Goal: Information Seeking & Learning: Check status

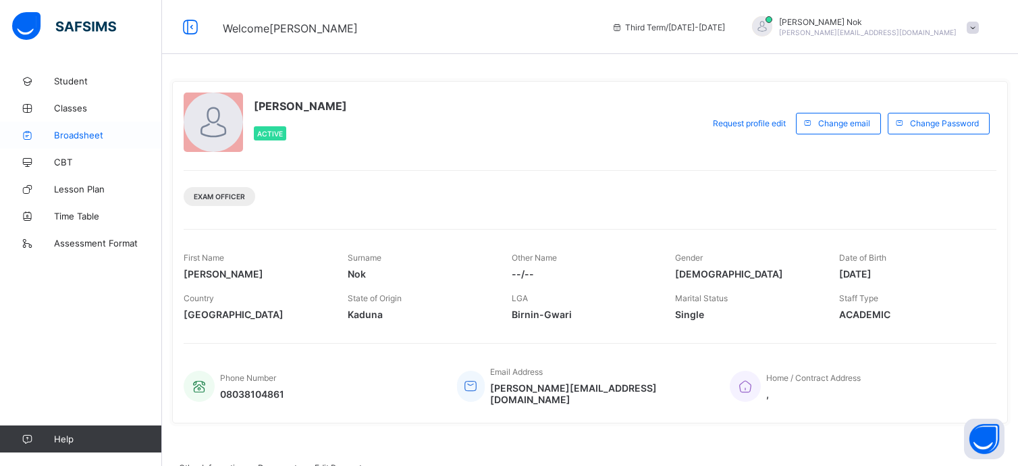
click at [84, 134] on span "Broadsheet" at bounding box center [108, 135] width 108 height 11
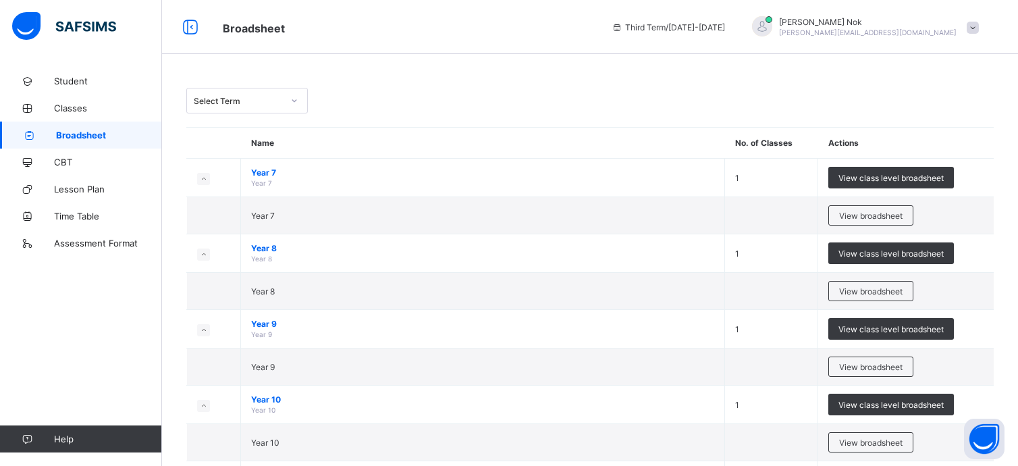
scroll to position [178, 0]
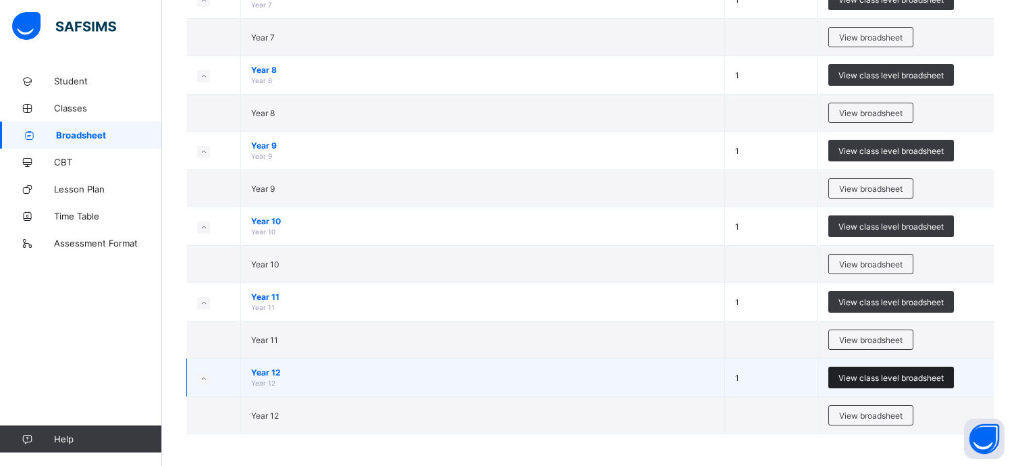
click at [880, 374] on span "View class level broadsheet" at bounding box center [891, 378] width 105 height 10
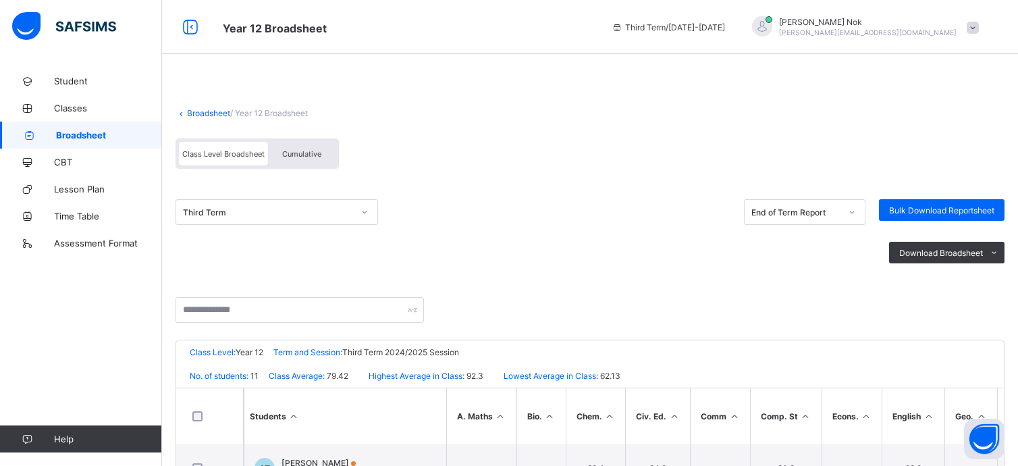
click at [521, 248] on div "Download Broadsheet PDF Excel sheet" at bounding box center [590, 252] width 829 height 55
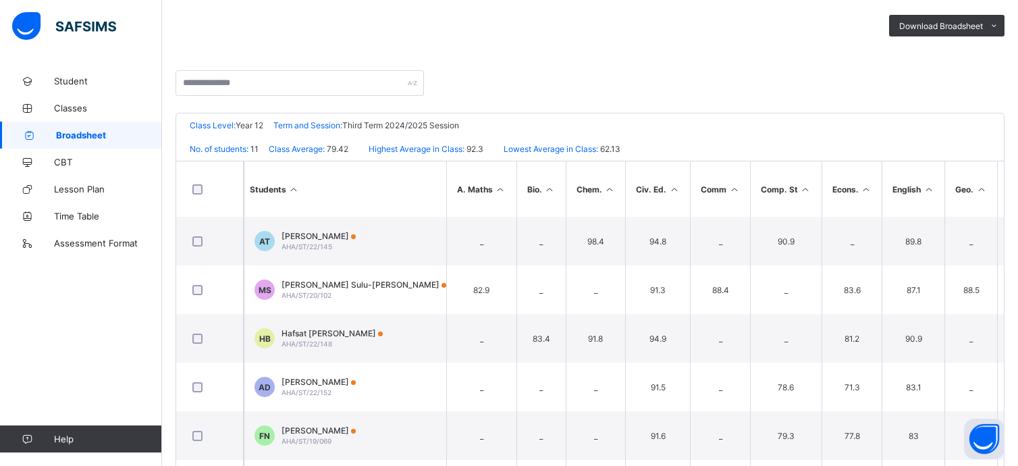
scroll to position [206, 0]
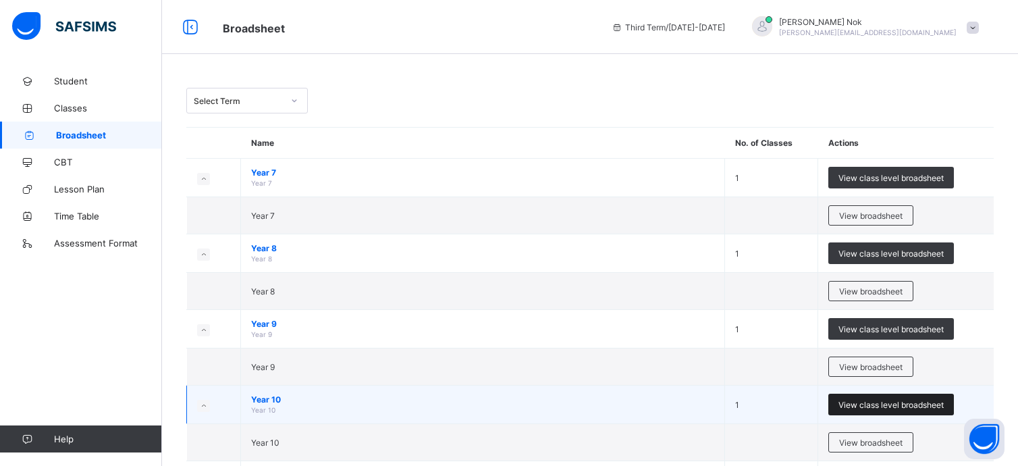
click at [891, 406] on span "View class level broadsheet" at bounding box center [891, 405] width 105 height 10
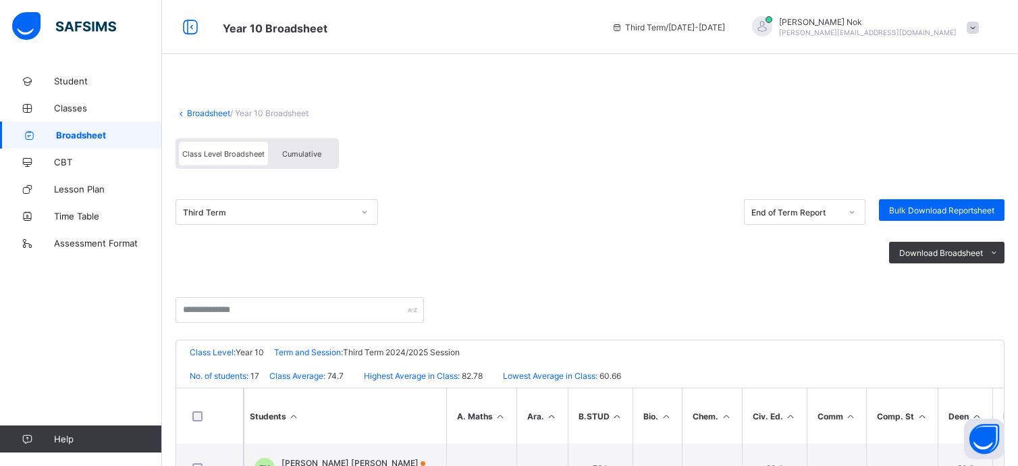
scroll to position [27, 0]
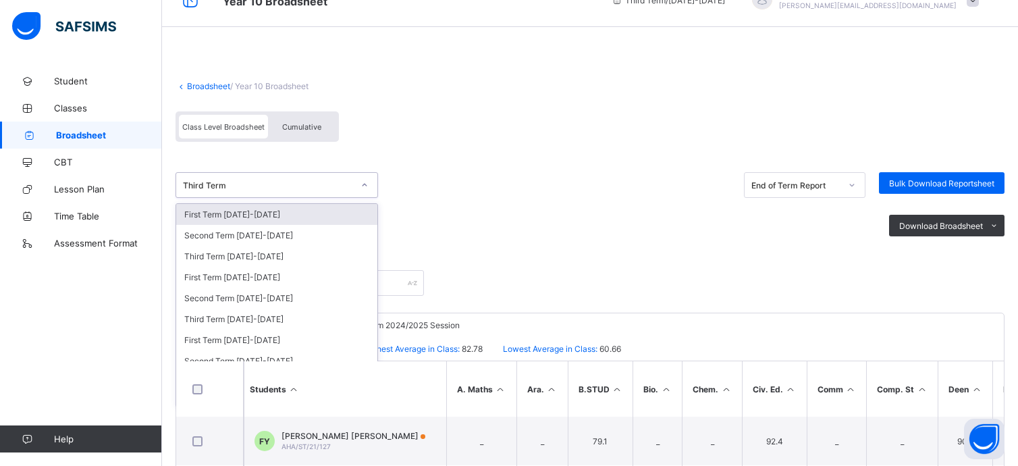
click at [242, 181] on div "Third Term" at bounding box center [268, 185] width 170 height 10
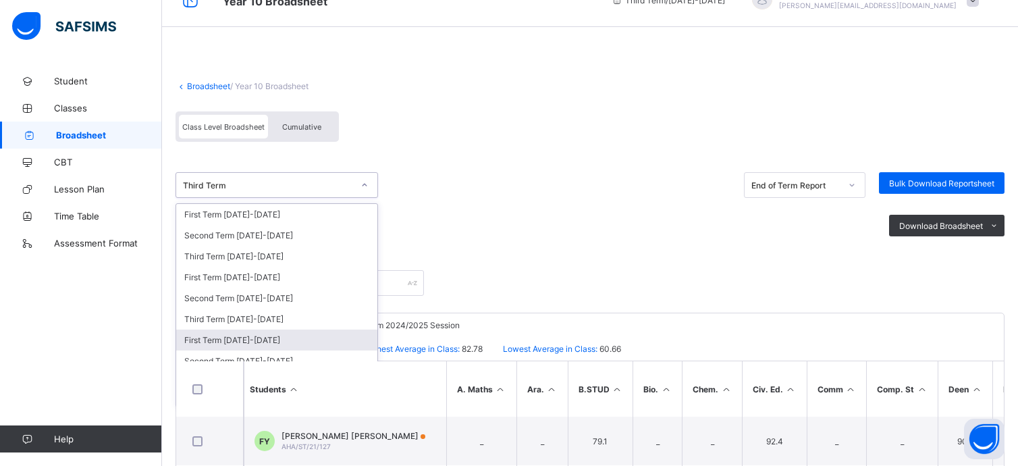
click at [220, 337] on div "First Term [DATE]-[DATE]" at bounding box center [276, 340] width 201 height 21
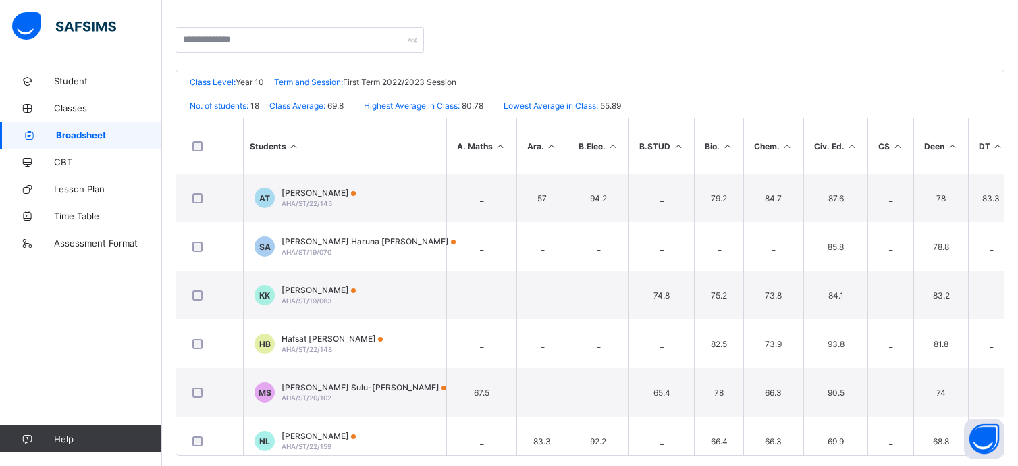
scroll to position [287, 0]
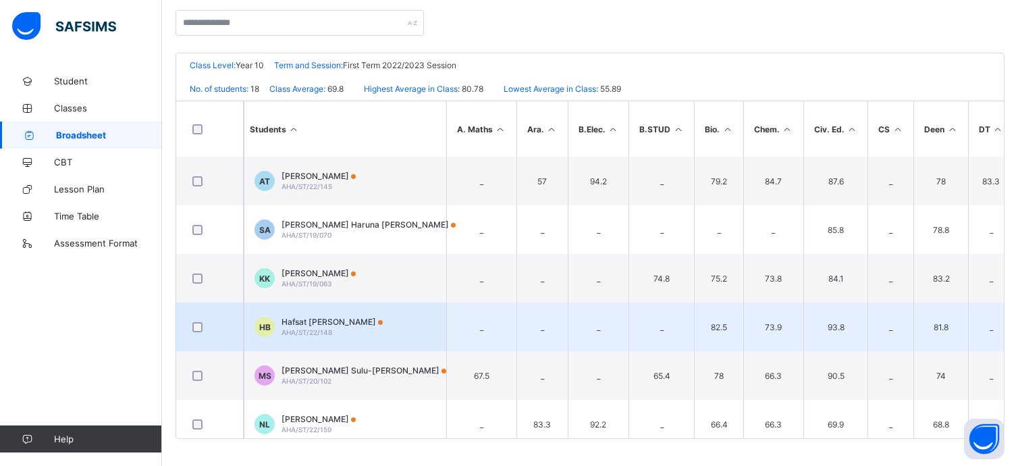
click at [314, 321] on span "Hafsat [PERSON_NAME]" at bounding box center [332, 322] width 101 height 10
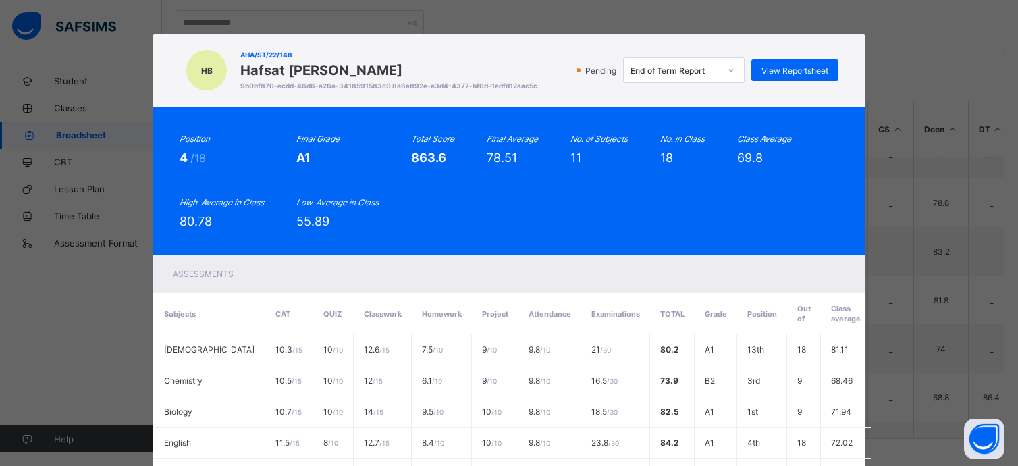
scroll to position [54, 0]
click at [672, 207] on div "Position 4 /18 Final Grade A1 Total Score 863.6 Final Average 78.51 No. of Subj…" at bounding box center [509, 181] width 659 height 95
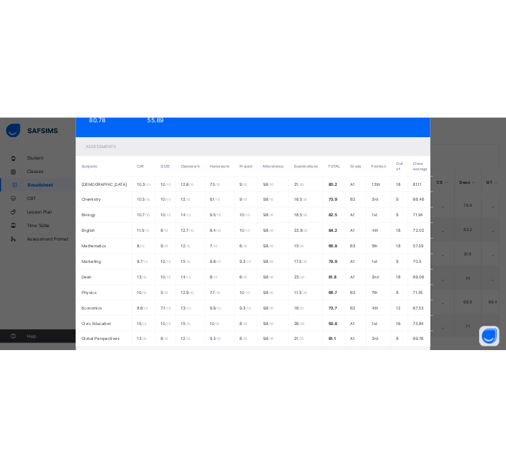
scroll to position [189, 0]
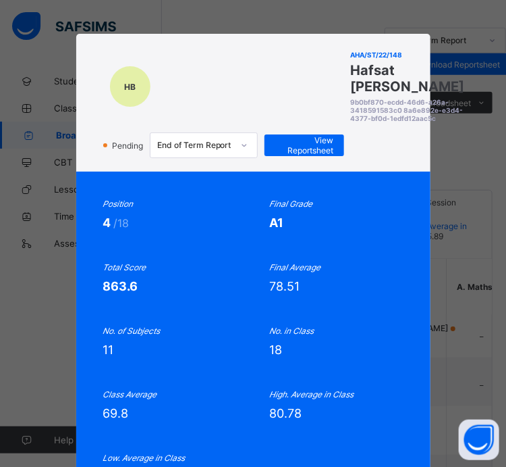
scroll to position [125, 0]
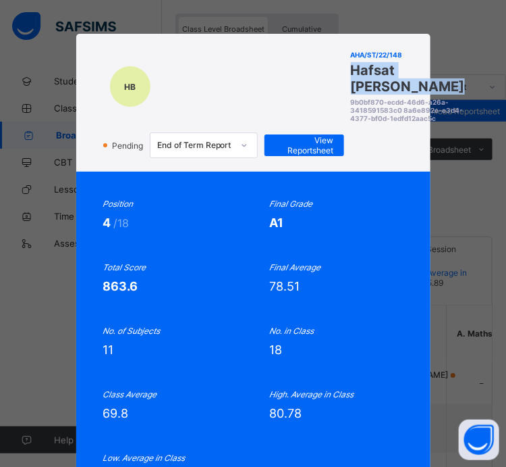
drag, startPoint x: 344, startPoint y: 67, endPoint x: 398, endPoint y: 97, distance: 61.6
click at [398, 97] on div "HB AHA/ST/22/148 Hafsat [PERSON_NAME] 9b0bf870-ecdd-46d6-a26a-3418591583c0 8a6e…" at bounding box center [253, 102] width 300 height 111
copy span "Hafsat [PERSON_NAME]"
click at [378, 293] on div "78.51" at bounding box center [336, 286] width 134 height 14
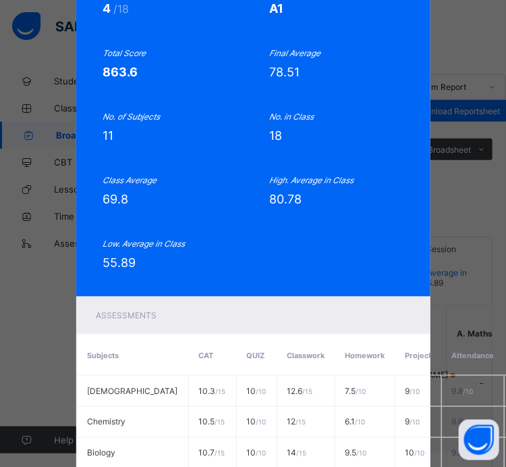
scroll to position [216, 0]
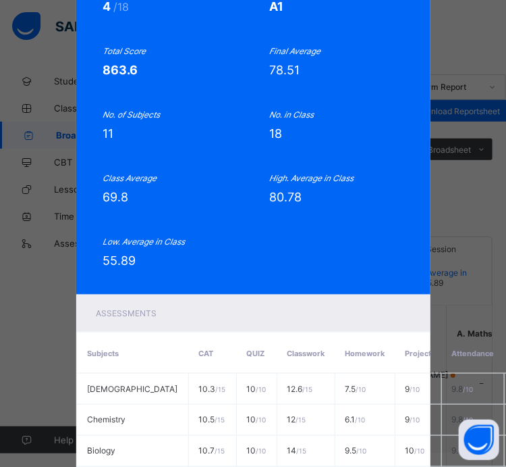
click at [376, 140] on div "No. in Class 18" at bounding box center [336, 124] width 134 height 31
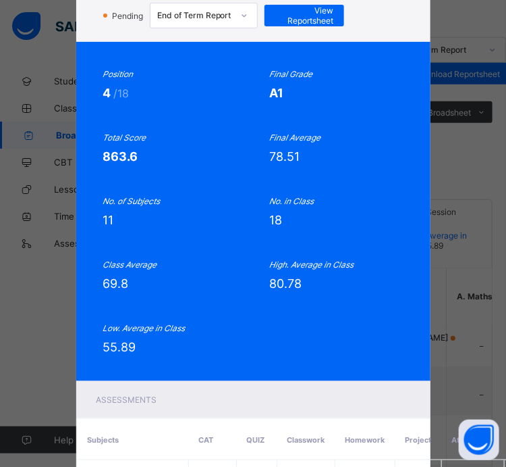
scroll to position [103, 0]
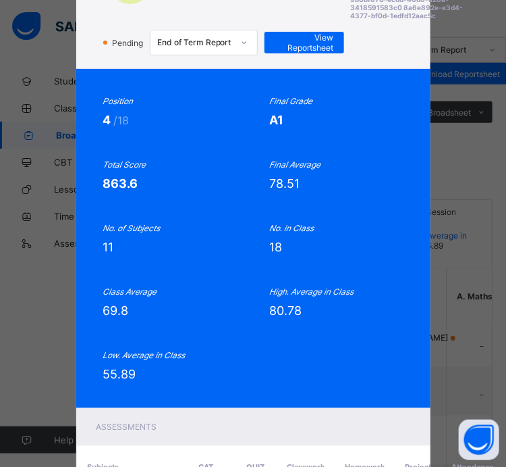
click at [219, 169] on div "Total Score" at bounding box center [170, 164] width 134 height 10
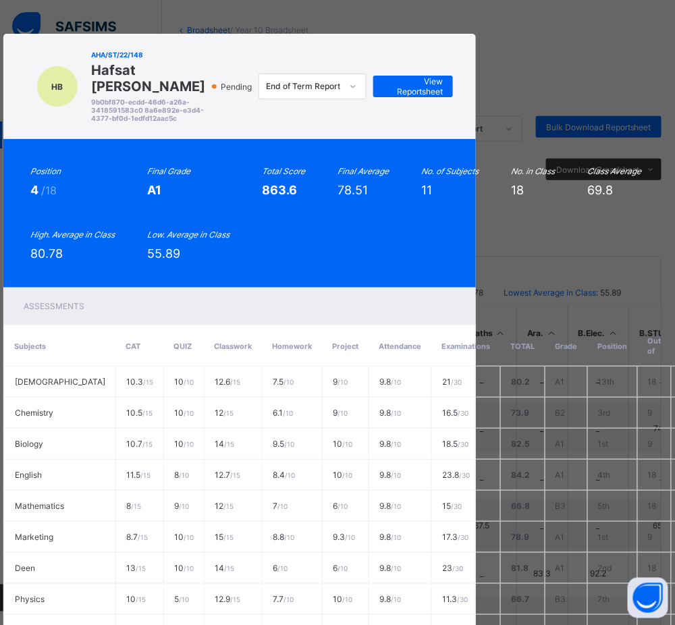
scroll to position [80, 0]
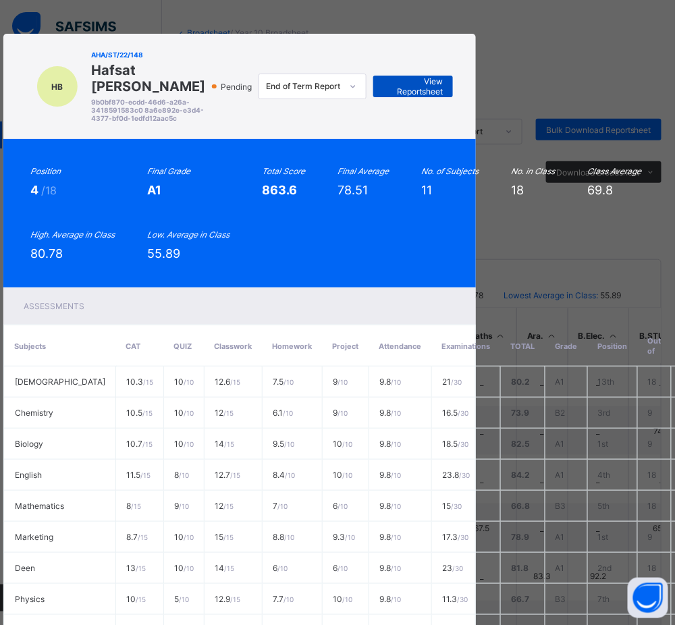
click at [418, 84] on span "View Reportsheet" at bounding box center [413, 86] width 59 height 20
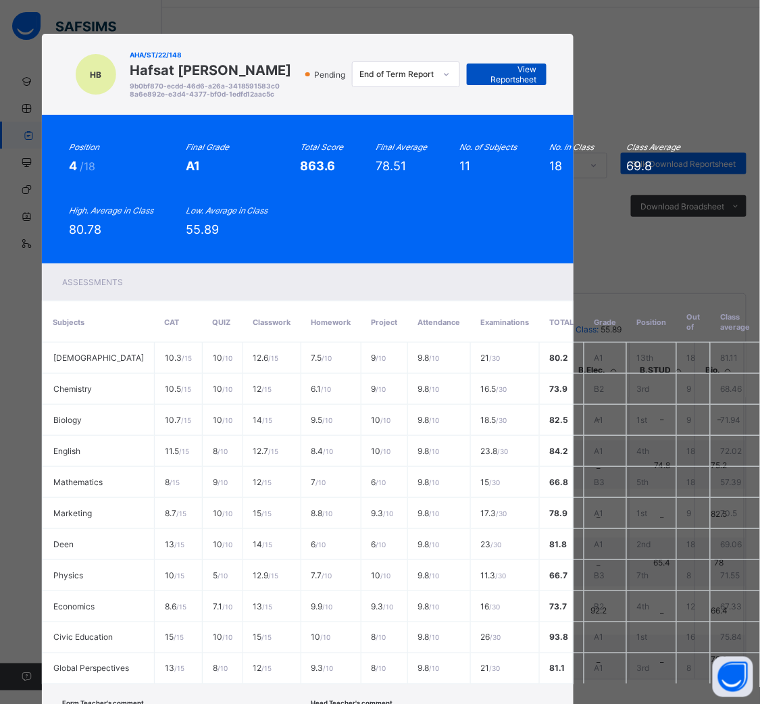
scroll to position [0, 26]
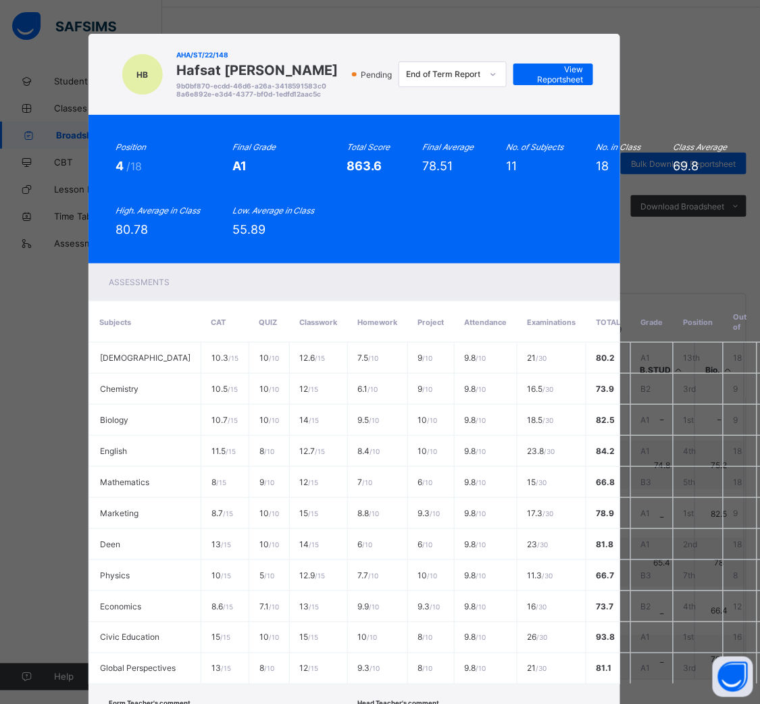
drag, startPoint x: 417, startPoint y: 84, endPoint x: 395, endPoint y: 269, distance: 186.3
click at [395, 269] on div "Assessments" at bounding box center [354, 281] width 532 height 37
click at [495, 263] on div "Position 4 /18 Final Grade A1 Total Score 863.6 Final Average 78.51 No. of Subj…" at bounding box center [354, 189] width 532 height 149
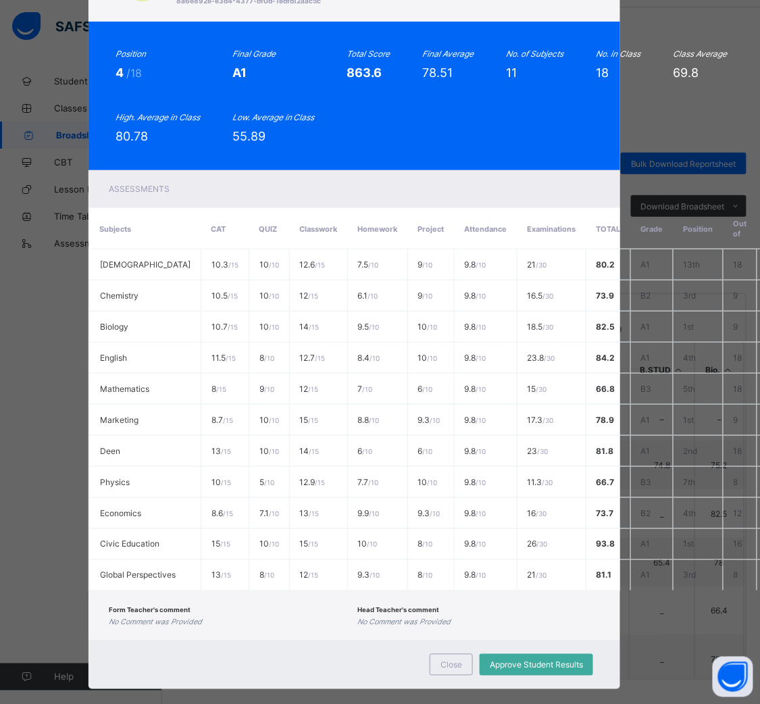
scroll to position [121, 26]
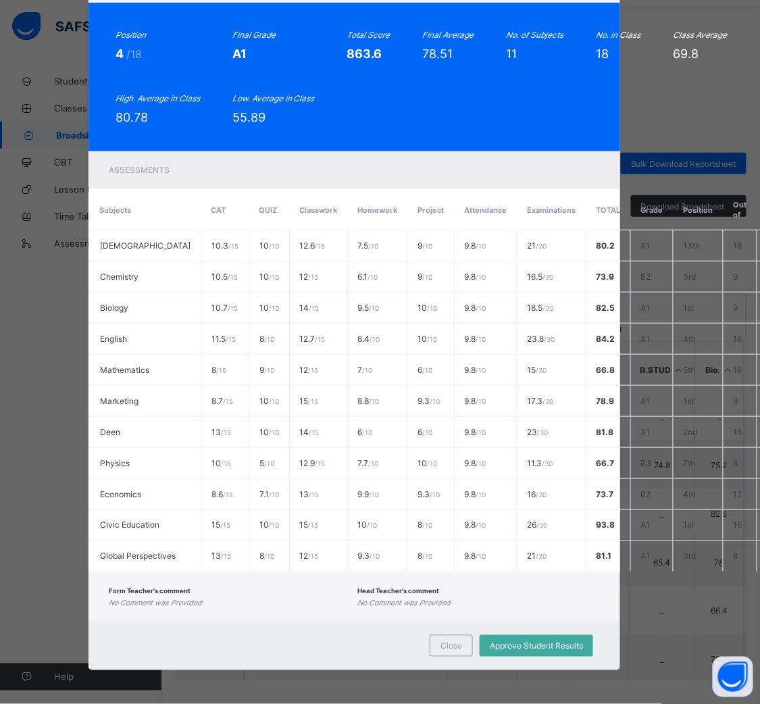
click at [26, 89] on div "HB AHA/ST/22/148 Hafsat [PERSON_NAME] 9b0bf870-ecdd-46d6-a26a-3418591583c0 8a6e…" at bounding box center [380, 352] width 760 height 704
click at [451, 465] on span "Close" at bounding box center [451, 646] width 22 height 10
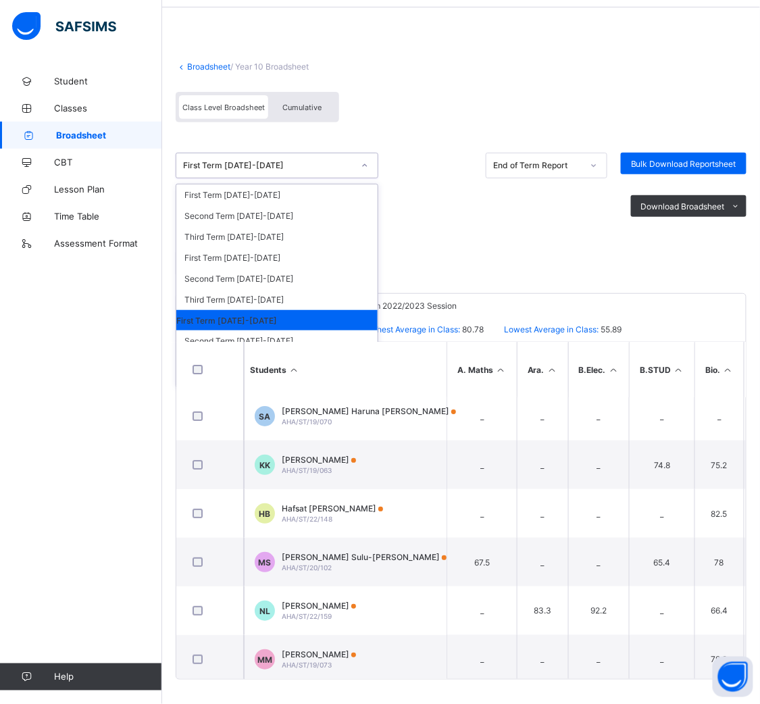
click at [329, 162] on div "First Term [DATE]-[DATE]" at bounding box center [268, 166] width 170 height 10
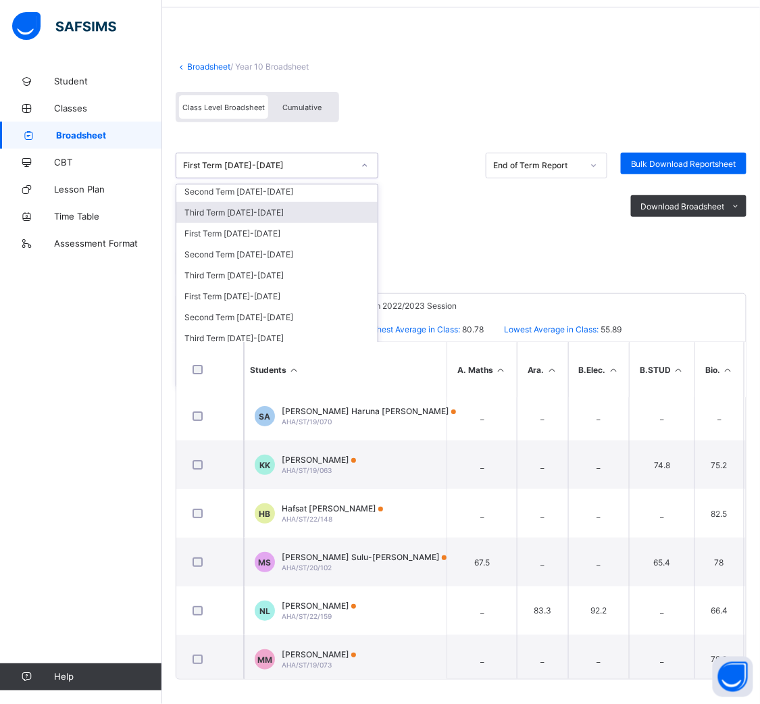
scroll to position [136, 0]
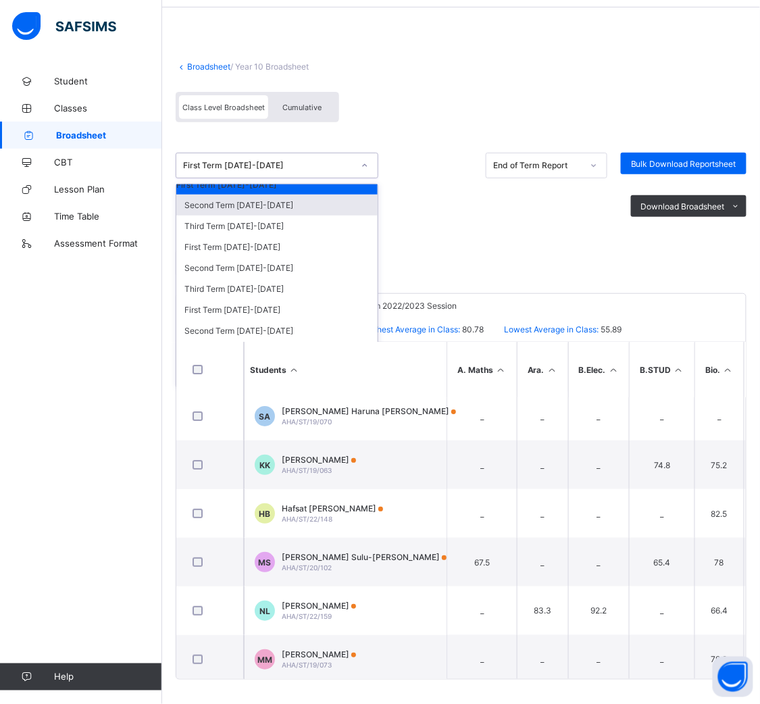
click at [251, 200] on div "Second Term [DATE]-[DATE]" at bounding box center [276, 204] width 201 height 21
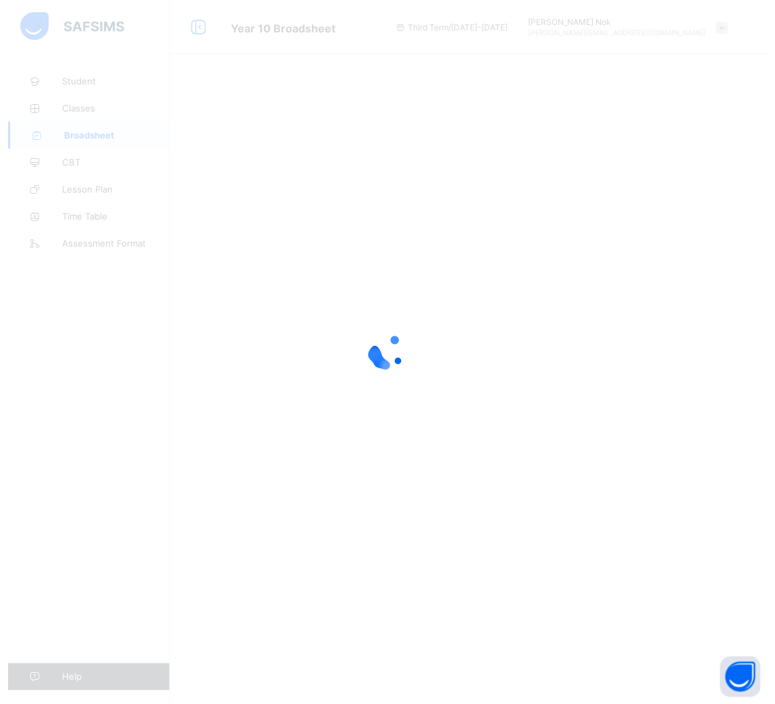
scroll to position [0, 0]
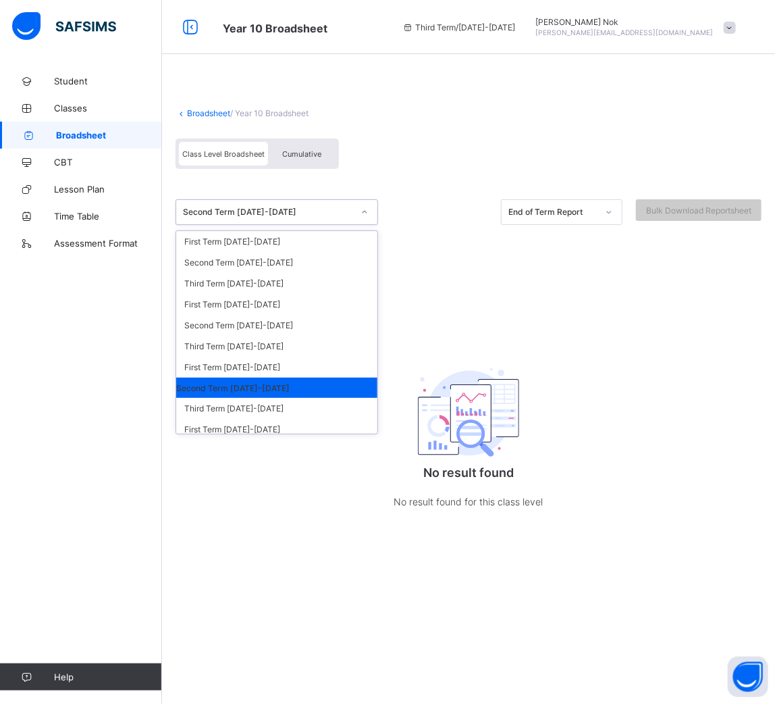
click at [336, 212] on div "Second Term [DATE]-[DATE]" at bounding box center [268, 212] width 170 height 10
click at [274, 359] on div "First Term [DATE]-[DATE]" at bounding box center [276, 367] width 201 height 21
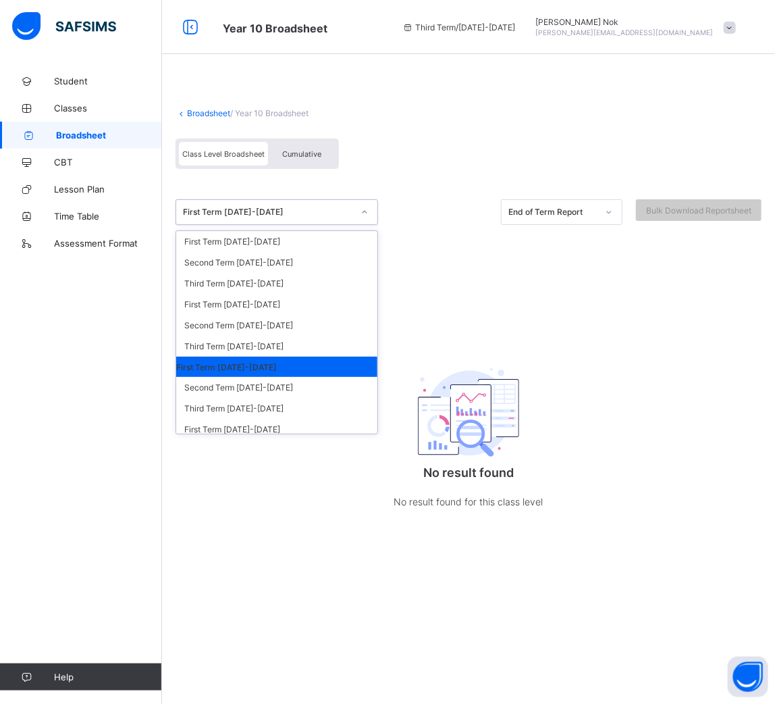
click at [282, 218] on div "First Term [DATE]-[DATE]" at bounding box center [264, 212] width 176 height 19
click at [226, 391] on div "Second Term [DATE]-[DATE]" at bounding box center [276, 387] width 201 height 21
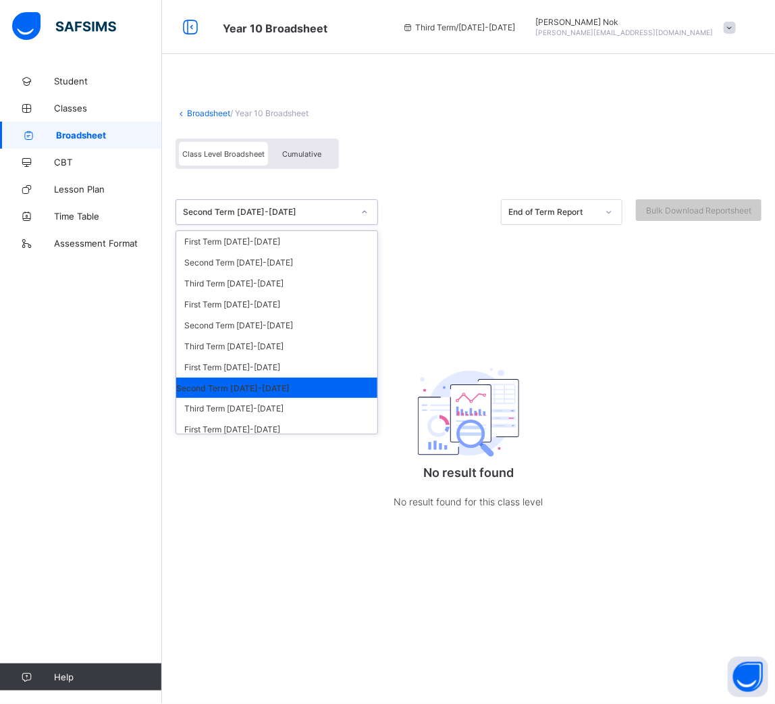
click at [313, 214] on div "Second Term [DATE]-[DATE]" at bounding box center [268, 212] width 170 height 10
click at [198, 402] on div "Third Term [DATE]-[DATE]" at bounding box center [276, 408] width 201 height 21
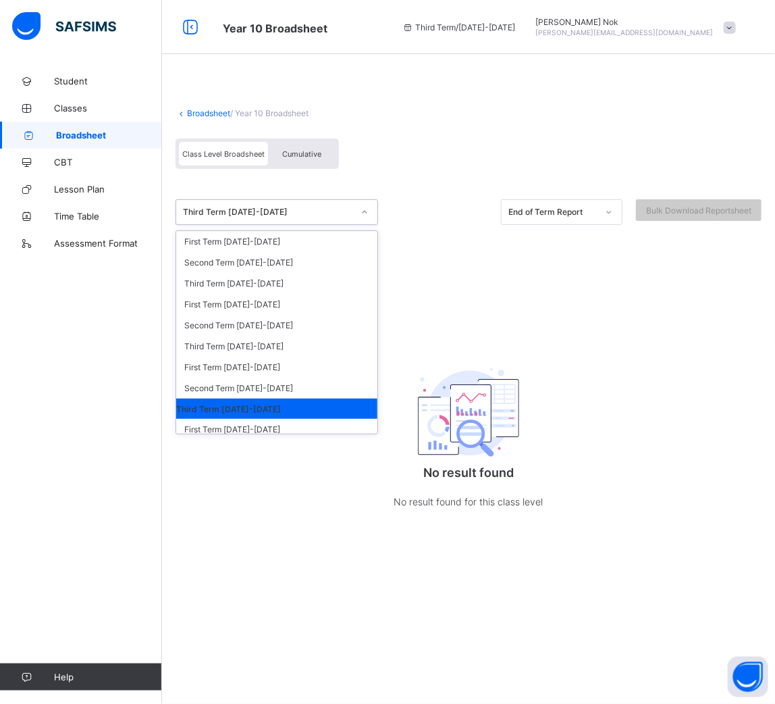
click at [311, 215] on div "Third Term [DATE]-[DATE]" at bounding box center [268, 212] width 170 height 10
click at [233, 358] on div "First Term [DATE]-[DATE]" at bounding box center [276, 367] width 201 height 21
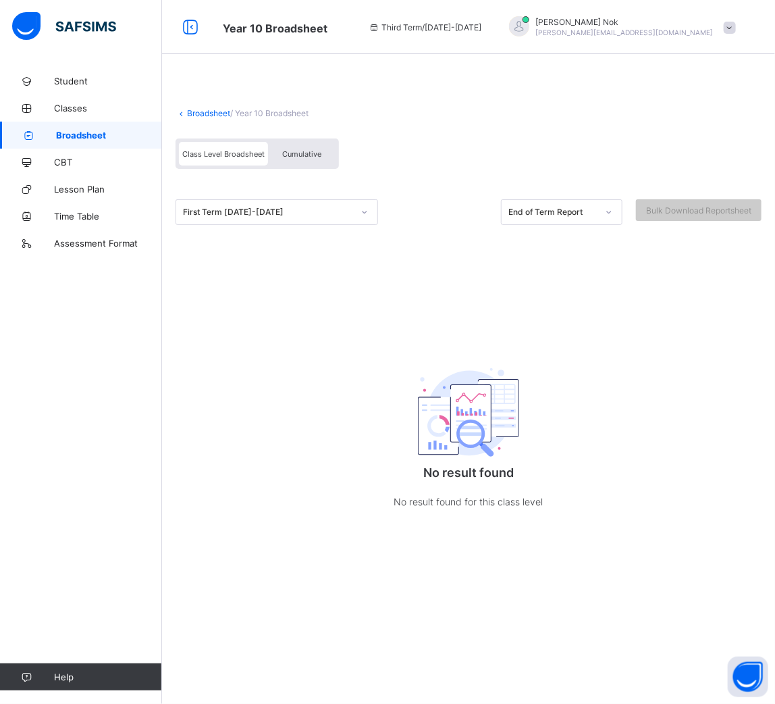
click at [228, 338] on div "Broadsheet / Year 10 Broadsheet Class Level Broadsheet Cumulative First Term [D…" at bounding box center [468, 316] width 613 height 496
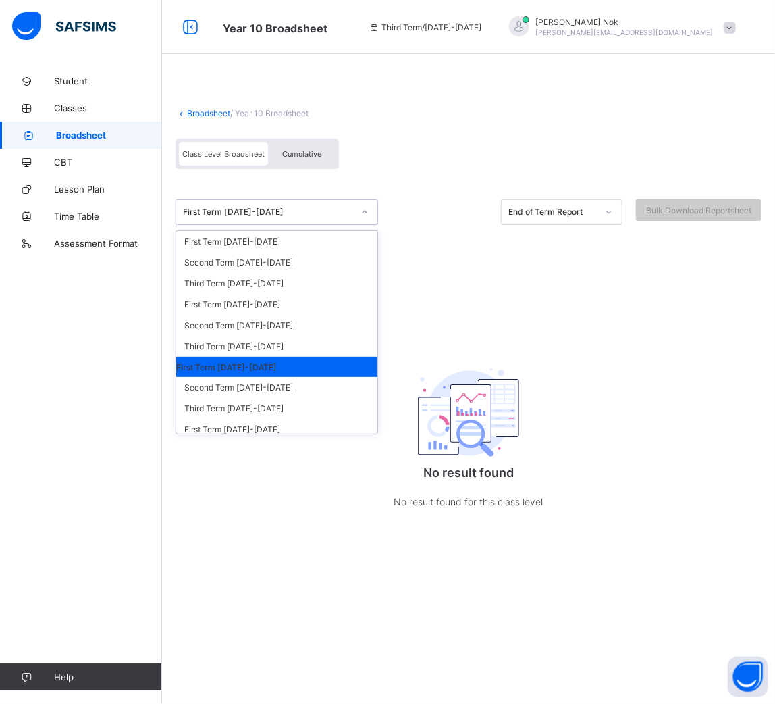
click at [250, 207] on div "First Term [DATE]-[DATE]" at bounding box center [268, 212] width 170 height 10
click at [223, 384] on div "Second Term [DATE]-[DATE]" at bounding box center [276, 387] width 201 height 21
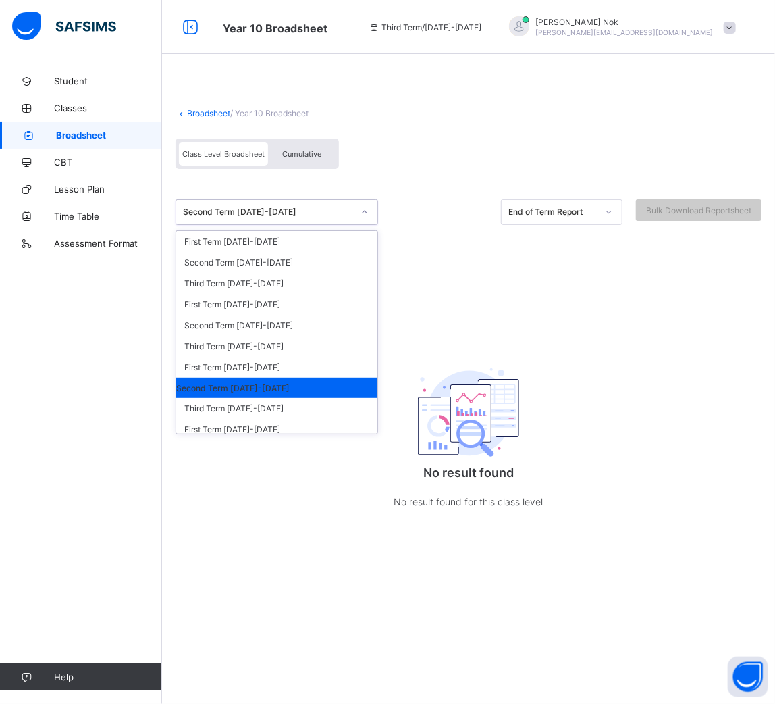
click at [224, 210] on div "Second Term [DATE]-[DATE]" at bounding box center [268, 212] width 170 height 10
click at [208, 398] on div "Third Term [DATE]-[DATE]" at bounding box center [276, 408] width 201 height 21
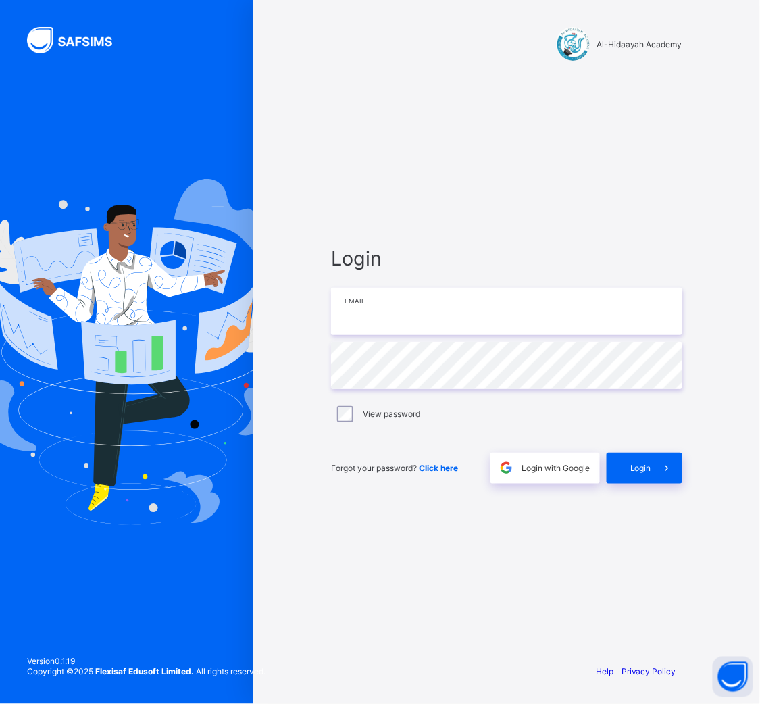
type input "**********"
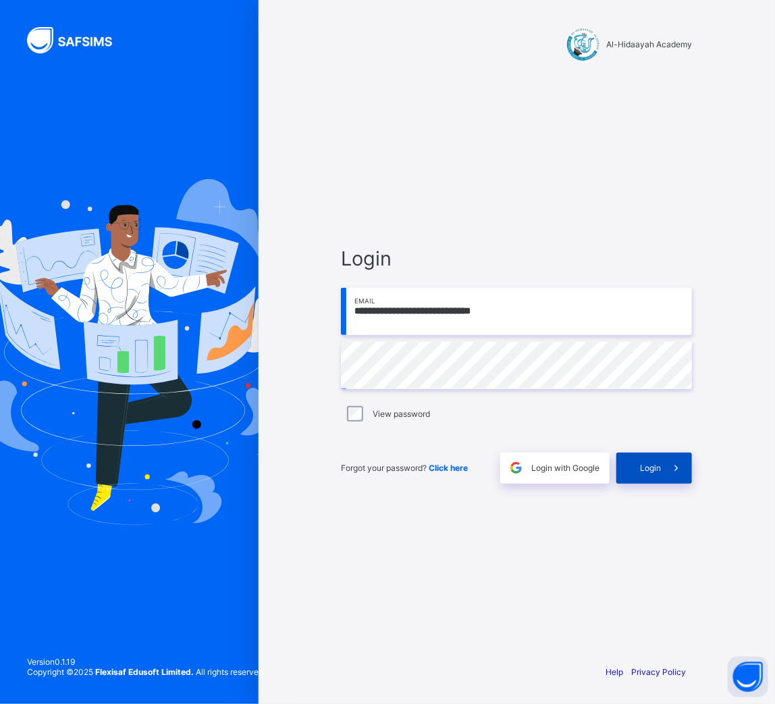
click at [645, 460] on div "Login" at bounding box center [654, 467] width 76 height 31
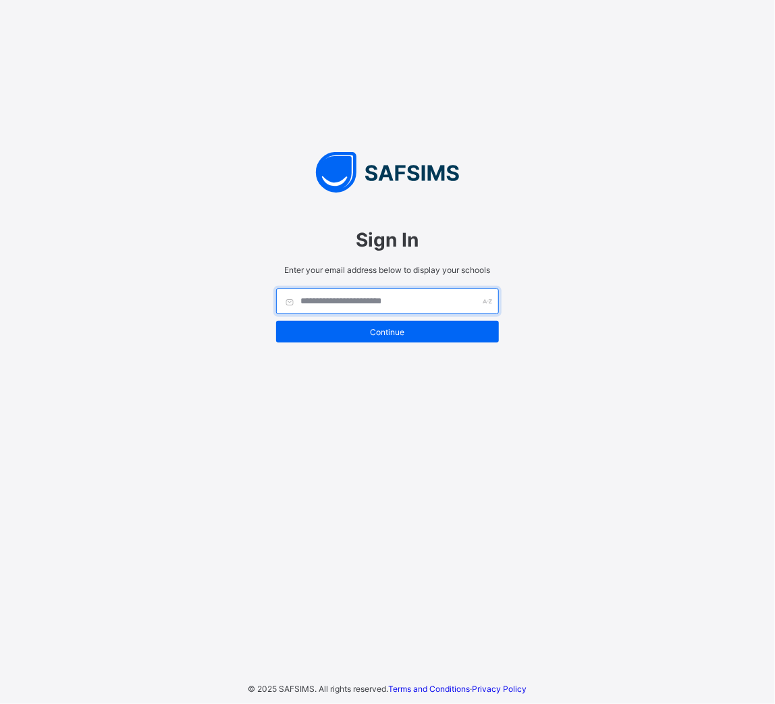
drag, startPoint x: 0, startPoint y: 0, endPoint x: 377, endPoint y: 301, distance: 482.9
click at [377, 301] on input "text" at bounding box center [387, 301] width 223 height 26
type input "**********"
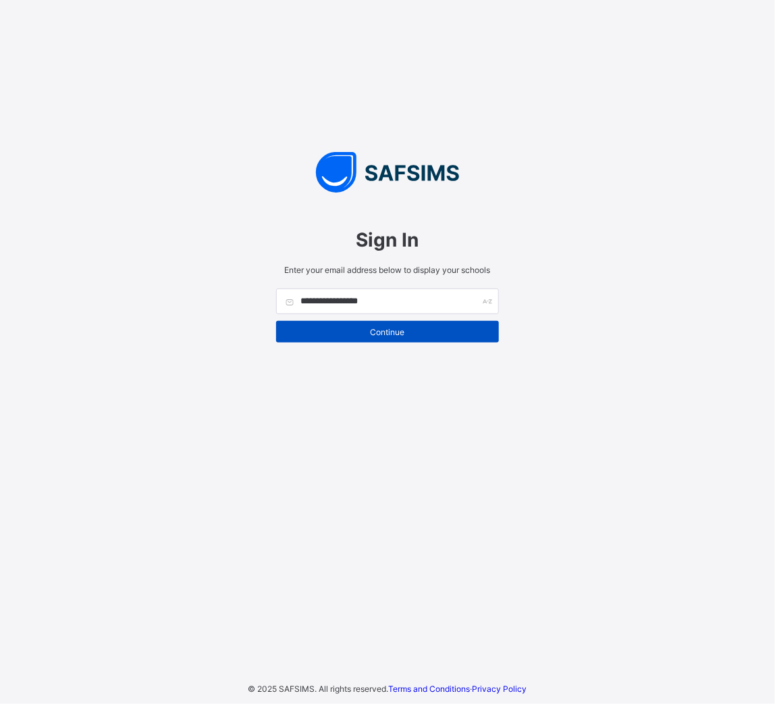
click at [390, 331] on span "Continue" at bounding box center [387, 332] width 203 height 10
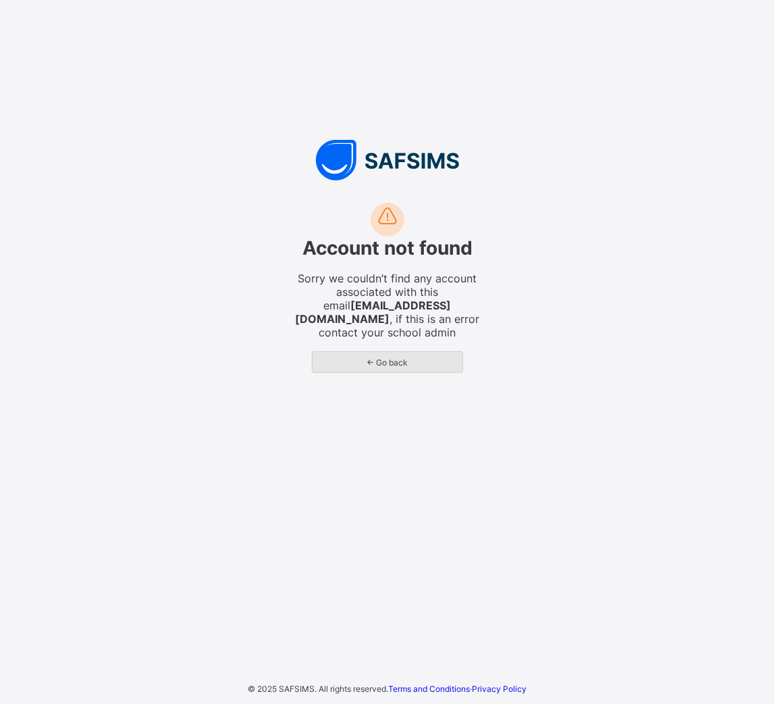
click at [388, 357] on span "← Go back" at bounding box center [388, 362] width 130 height 10
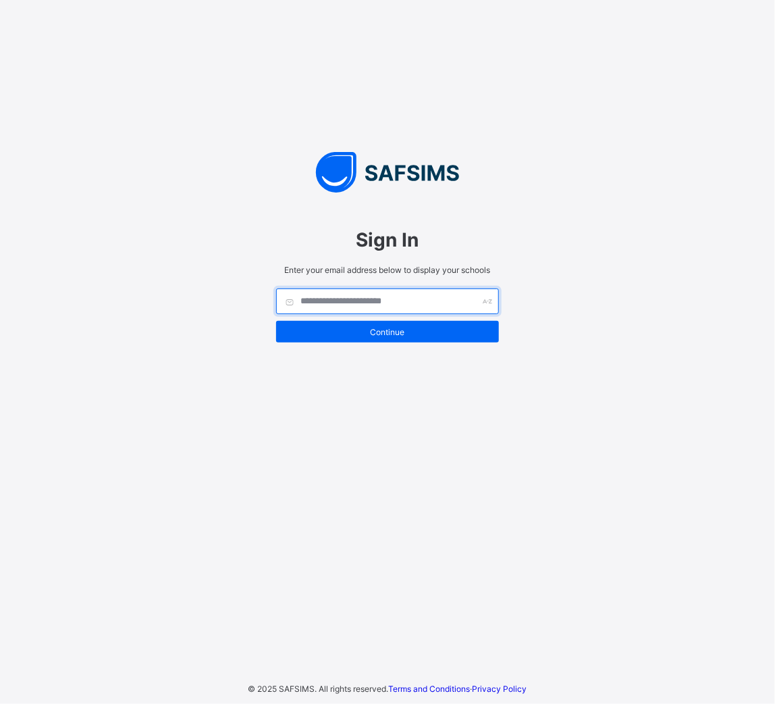
click at [369, 305] on input "text" at bounding box center [387, 301] width 223 height 26
type input "*"
type input "******"
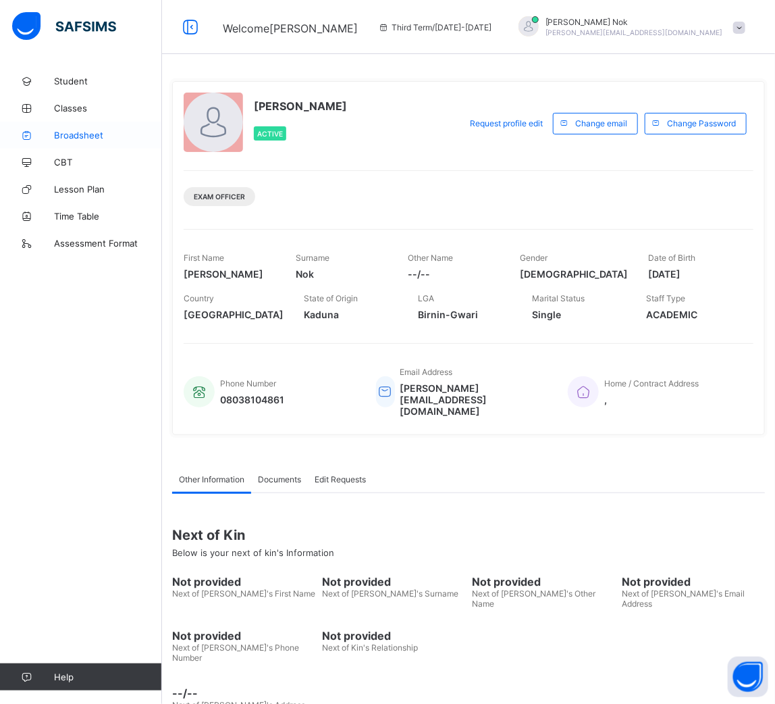
click at [84, 127] on link "Broadsheet" at bounding box center [81, 135] width 162 height 27
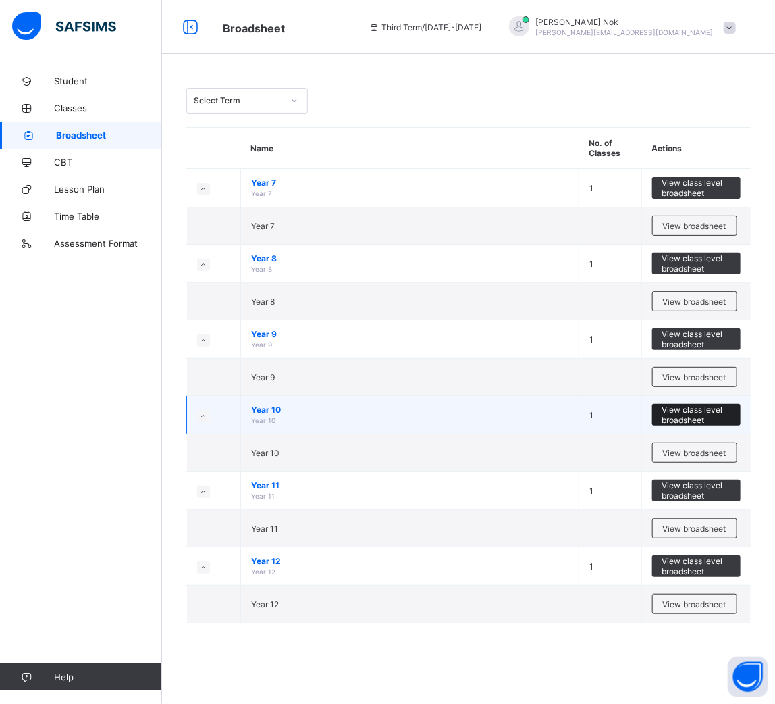
click at [689, 409] on span "View class level broadsheet" at bounding box center [696, 414] width 68 height 20
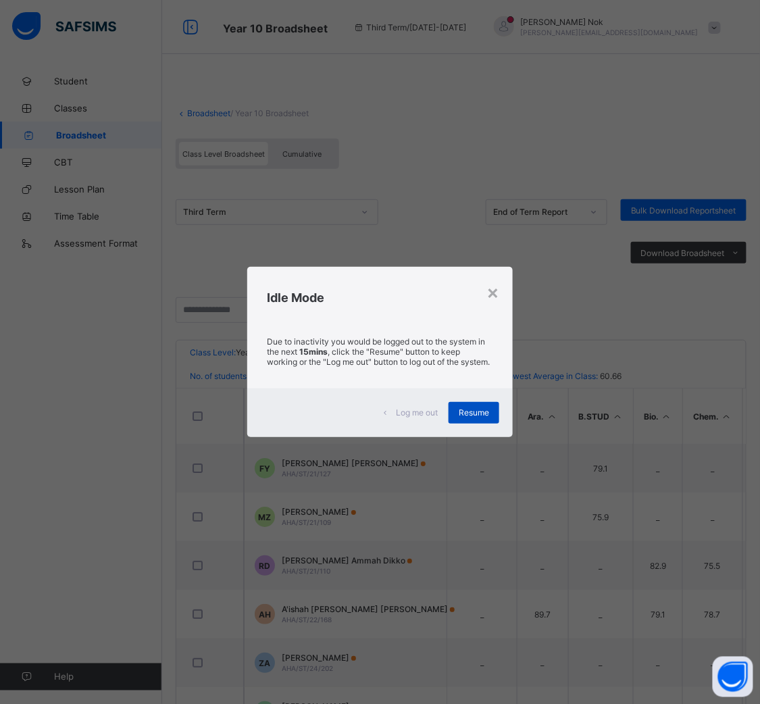
click at [479, 417] on span "Resume" at bounding box center [473, 412] width 30 height 10
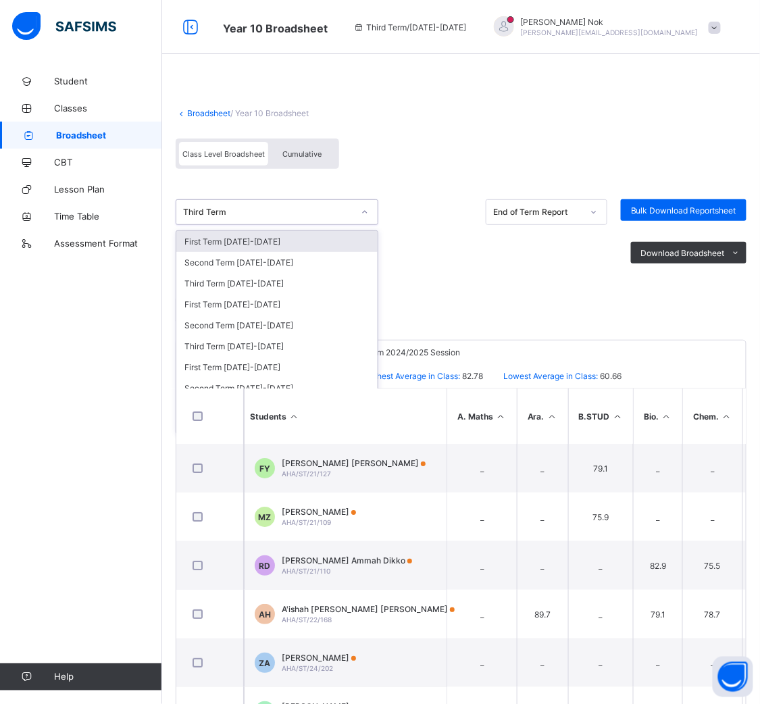
click at [284, 208] on div "Third Term" at bounding box center [268, 212] width 170 height 10
click at [265, 384] on div "Second Term [DATE]-[DATE]" at bounding box center [276, 387] width 201 height 21
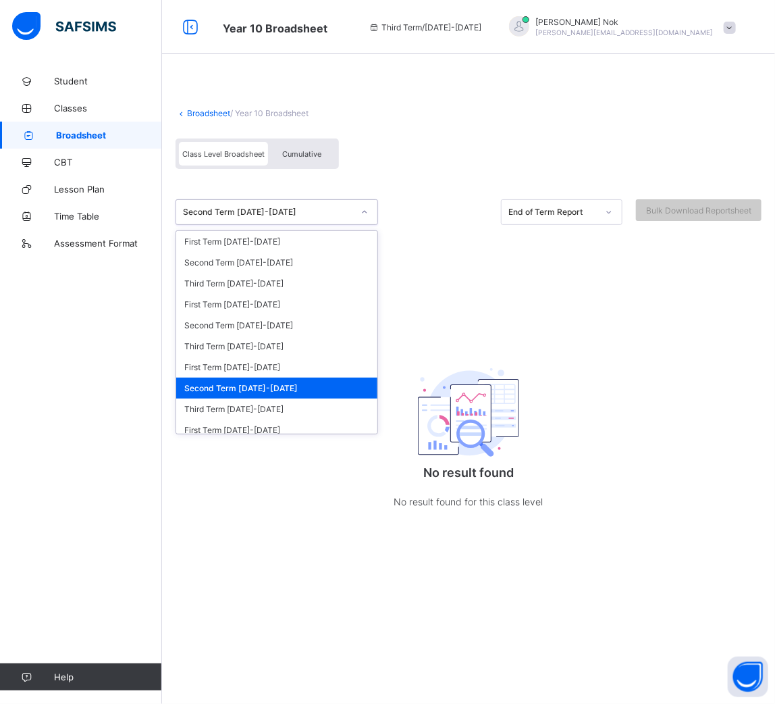
click at [311, 214] on div "Second Term [DATE]-[DATE]" at bounding box center [268, 212] width 170 height 10
click at [269, 408] on div "Third Term [DATE]-[DATE]" at bounding box center [276, 408] width 201 height 21
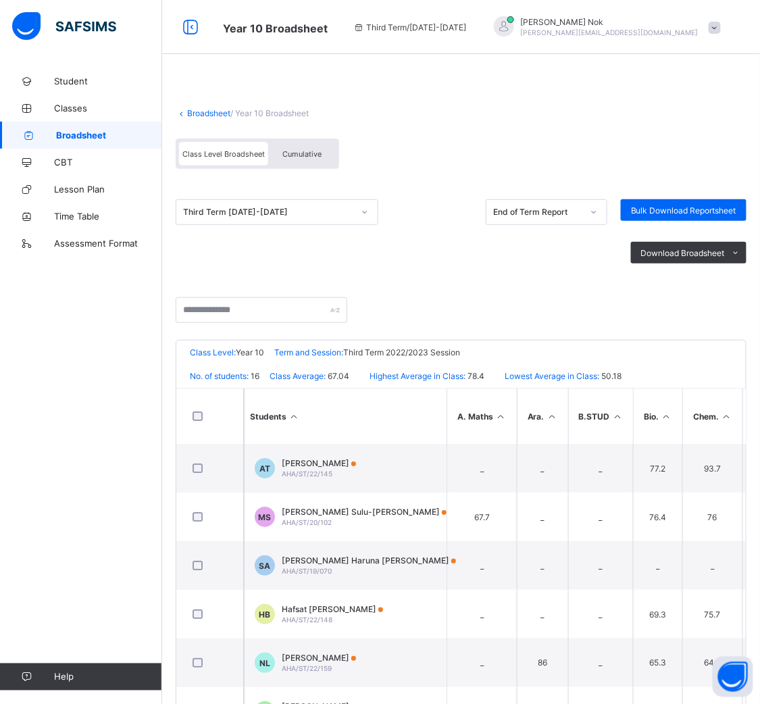
click at [412, 246] on div "Download Broadsheet PDF Excel sheet" at bounding box center [461, 252] width 571 height 55
click at [491, 293] on div "Third Term 2022-2023 End of Term Report Bulk Download Reportsheet Download Broa…" at bounding box center [461, 239] width 571 height 115
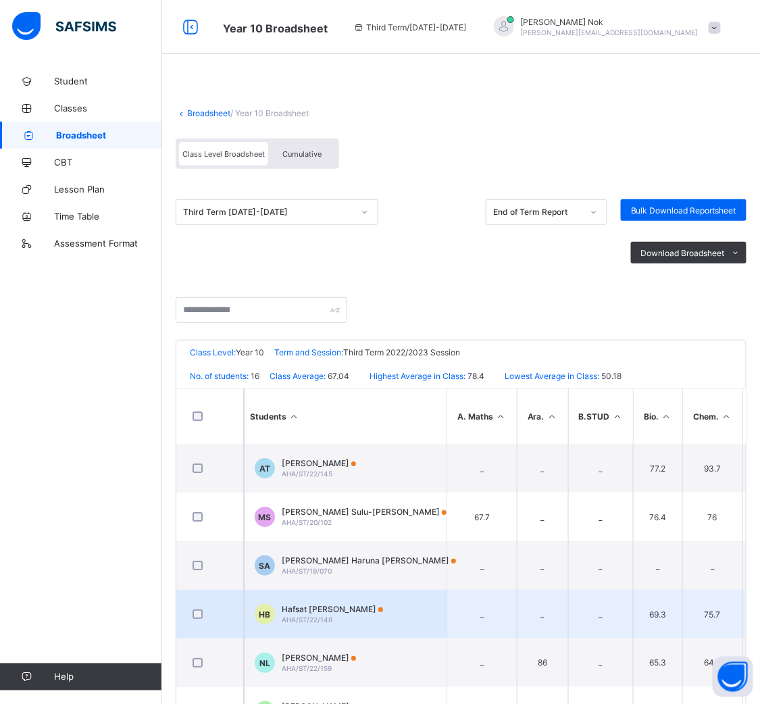
click at [333, 606] on span "Hafsat [PERSON_NAME]" at bounding box center [332, 609] width 101 height 10
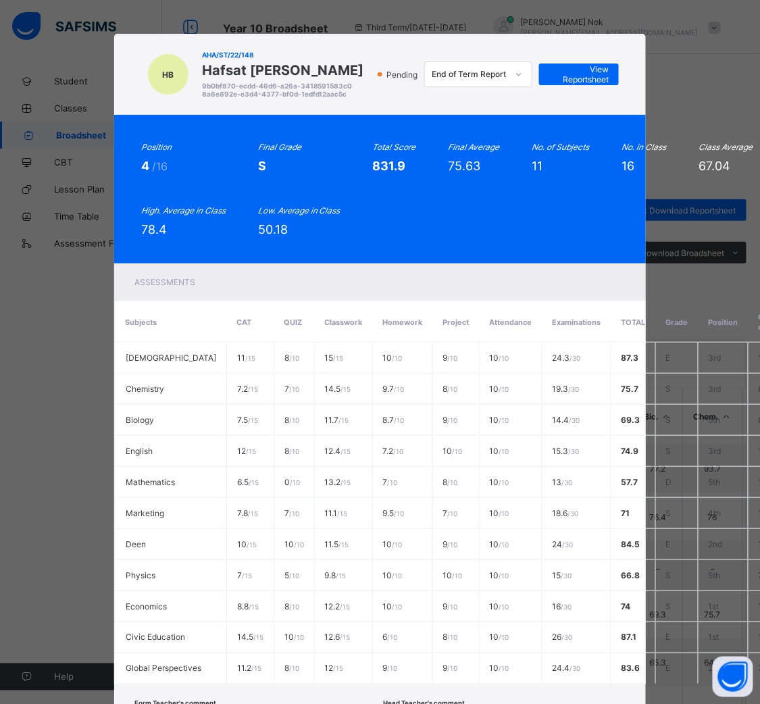
click at [558, 218] on div "Position 4 /16 Final Grade S Total Score 831.9 Final Average 75.63 No. of Subje…" at bounding box center [380, 189] width 478 height 95
click at [469, 221] on div "Position 4 /16 Final Grade S Total Score 831.9 Final Average 75.63 No. of Subje…" at bounding box center [380, 189] width 478 height 95
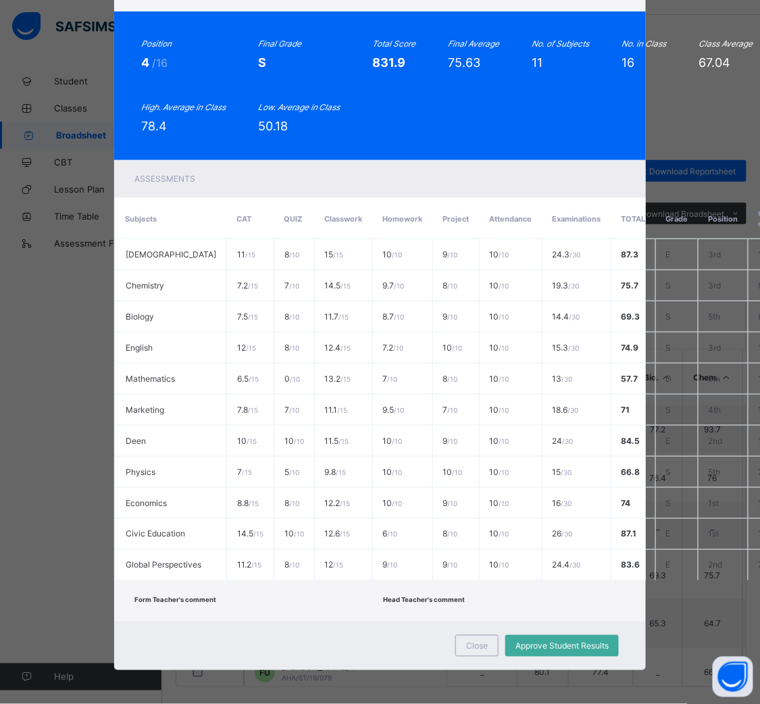
scroll to position [47, 0]
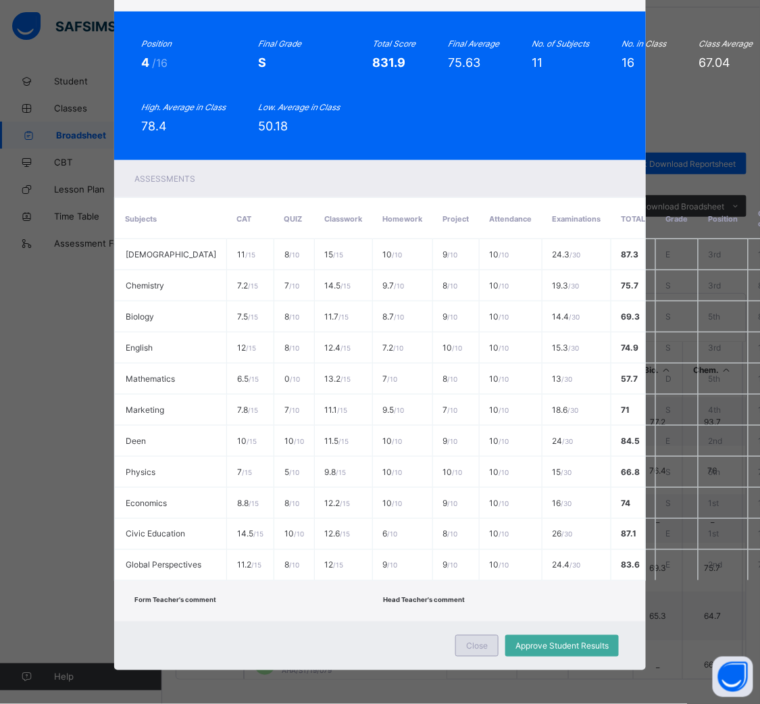
click at [484, 635] on div "Close" at bounding box center [476, 646] width 43 height 22
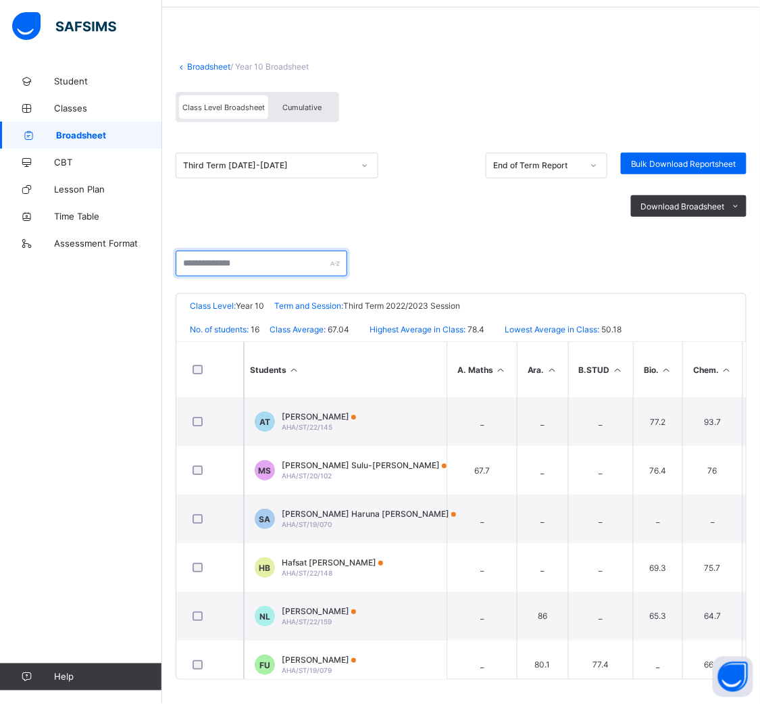
click at [261, 259] on input "text" at bounding box center [262, 264] width 172 height 26
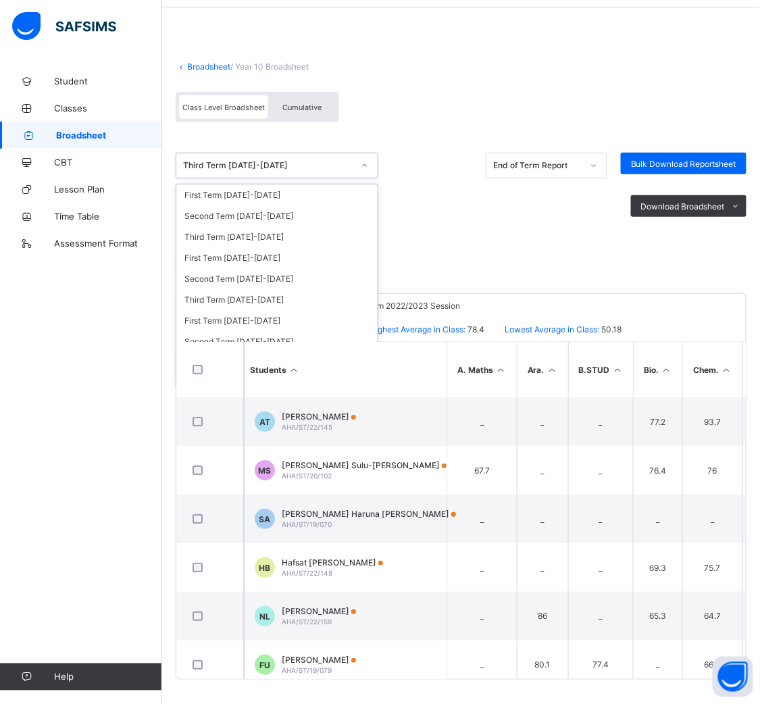
click at [257, 153] on div "Third Term [DATE]-[DATE]" at bounding box center [277, 166] width 203 height 26
click at [250, 331] on div "Second Term [DATE]-[DATE]" at bounding box center [276, 341] width 201 height 21
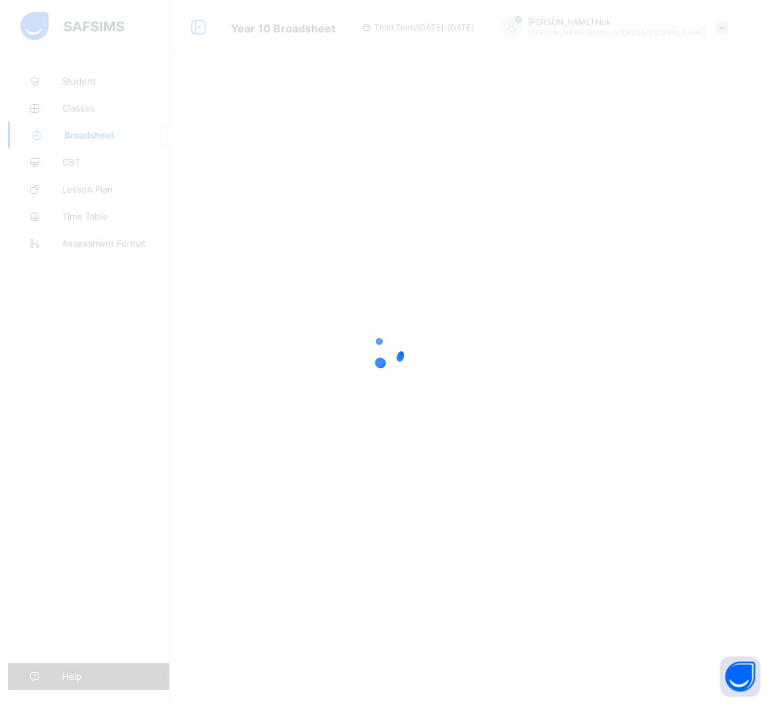
scroll to position [0, 0]
